Goal: Task Accomplishment & Management: Manage account settings

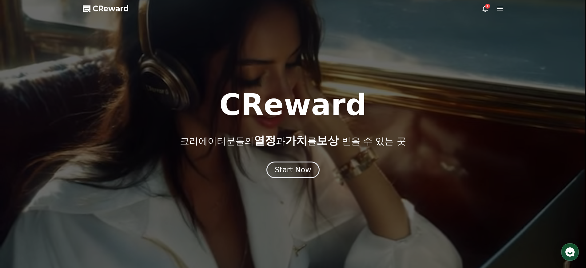
click at [485, 8] on icon at bounding box center [485, 8] width 7 height 7
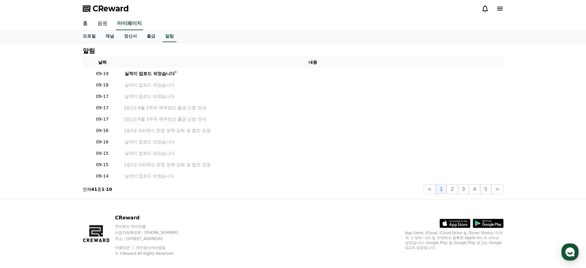
click at [100, 23] on link "음원" at bounding box center [103, 23] width 20 height 13
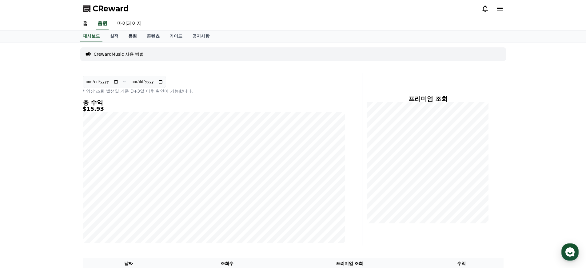
click at [130, 37] on link "음원" at bounding box center [132, 36] width 18 height 12
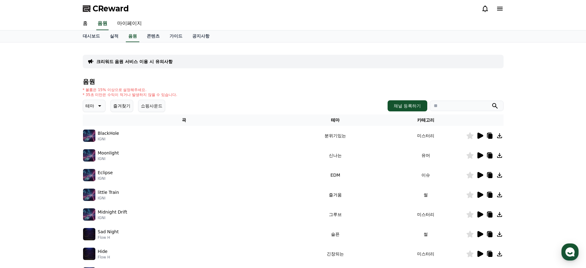
click at [478, 156] on icon at bounding box center [481, 155] width 6 height 6
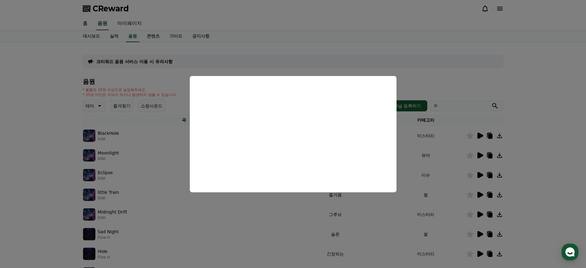
click at [551, 169] on button "close modal" at bounding box center [293, 134] width 586 height 268
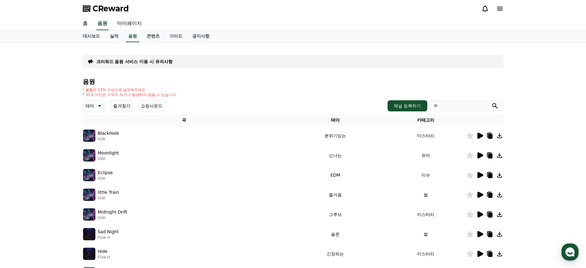
click at [480, 174] on icon at bounding box center [481, 175] width 6 height 6
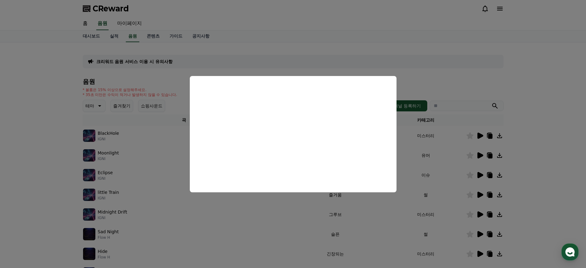
click at [547, 178] on button "close modal" at bounding box center [293, 134] width 586 height 268
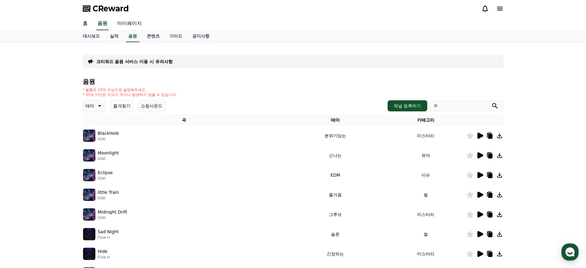
click at [482, 196] on icon at bounding box center [481, 195] width 6 height 6
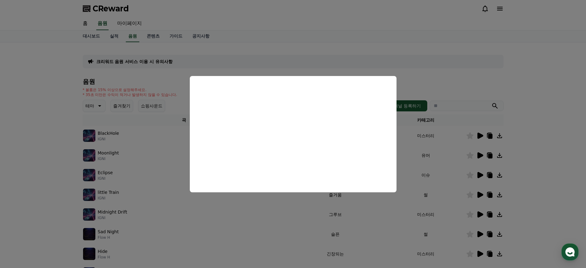
click at [552, 171] on button "close modal" at bounding box center [293, 134] width 586 height 268
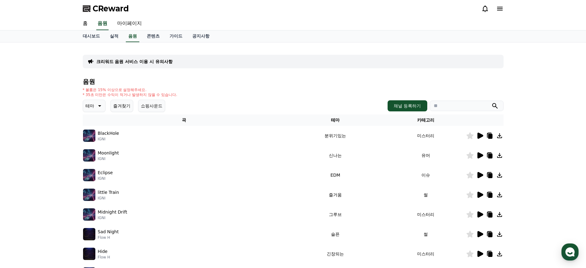
click at [480, 196] on icon at bounding box center [481, 195] width 6 height 6
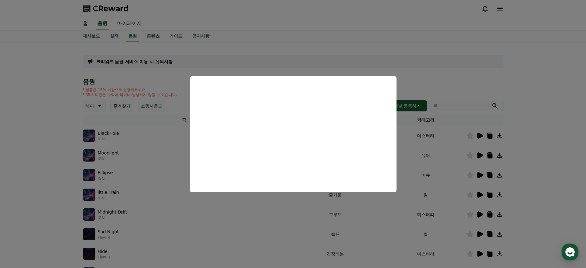
click at [536, 181] on button "close modal" at bounding box center [293, 134] width 586 height 268
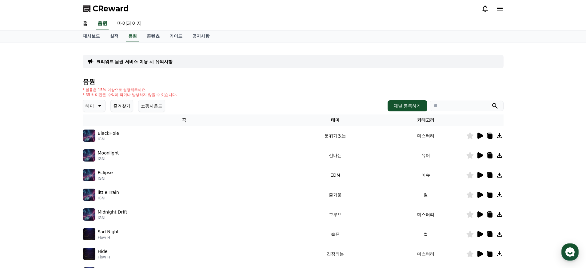
click at [490, 194] on icon at bounding box center [490, 195] width 4 height 5
